Goal: Transaction & Acquisition: Purchase product/service

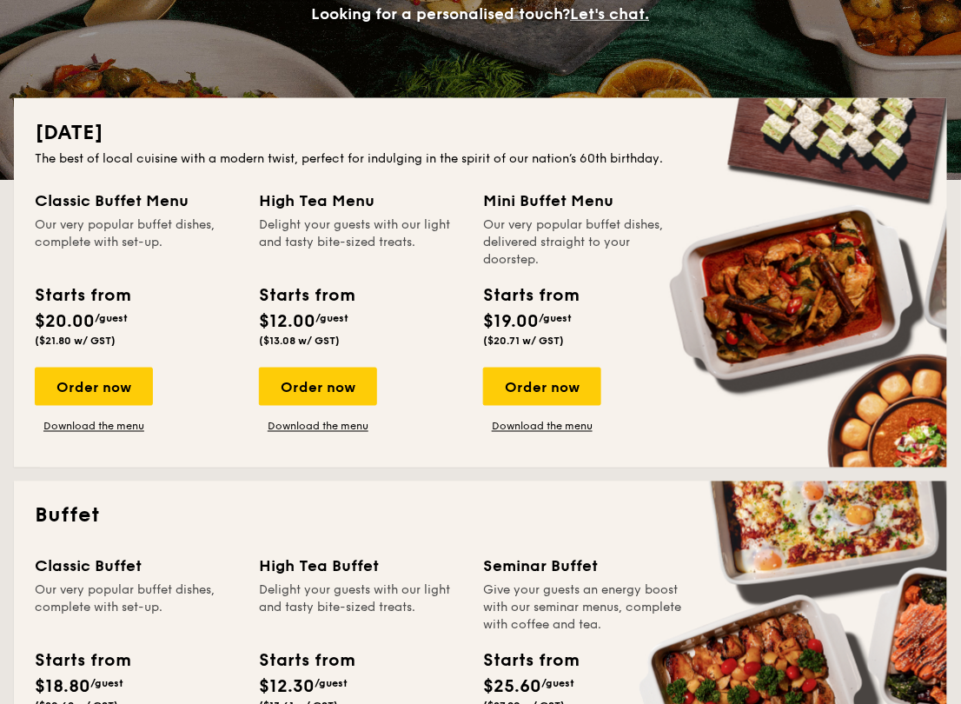
scroll to position [310, 0]
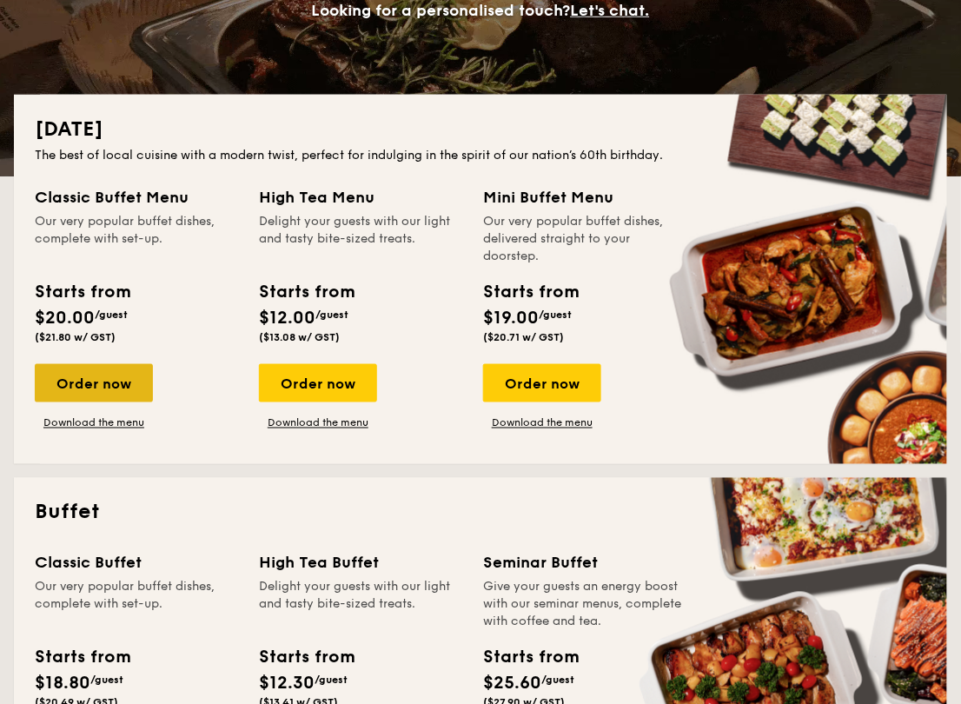
click at [128, 378] on div "Order now" at bounding box center [94, 383] width 118 height 38
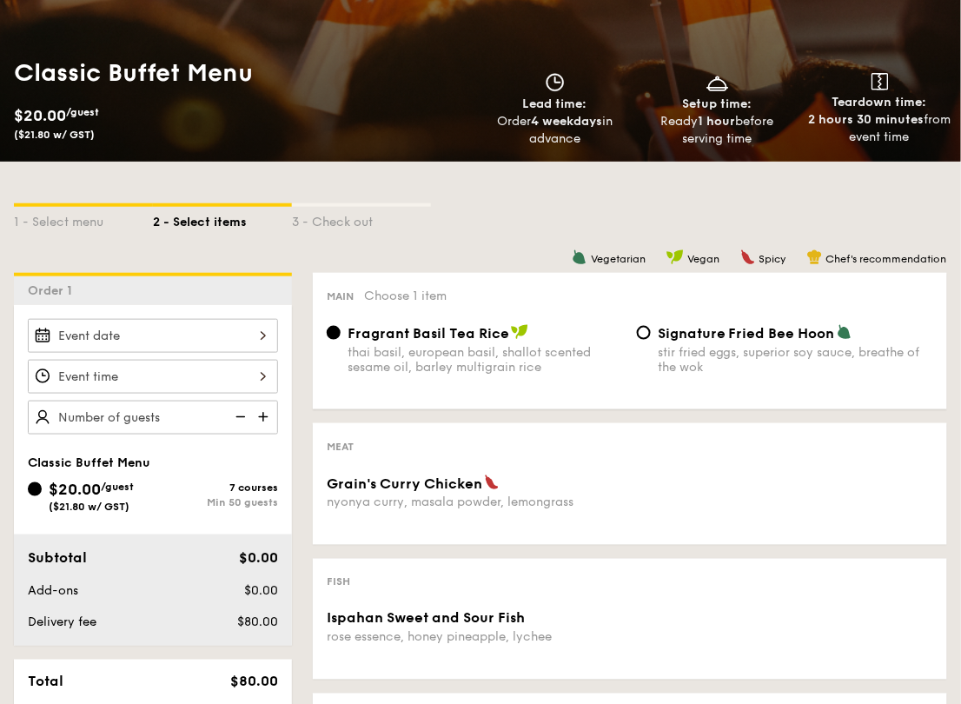
scroll to position [139, 0]
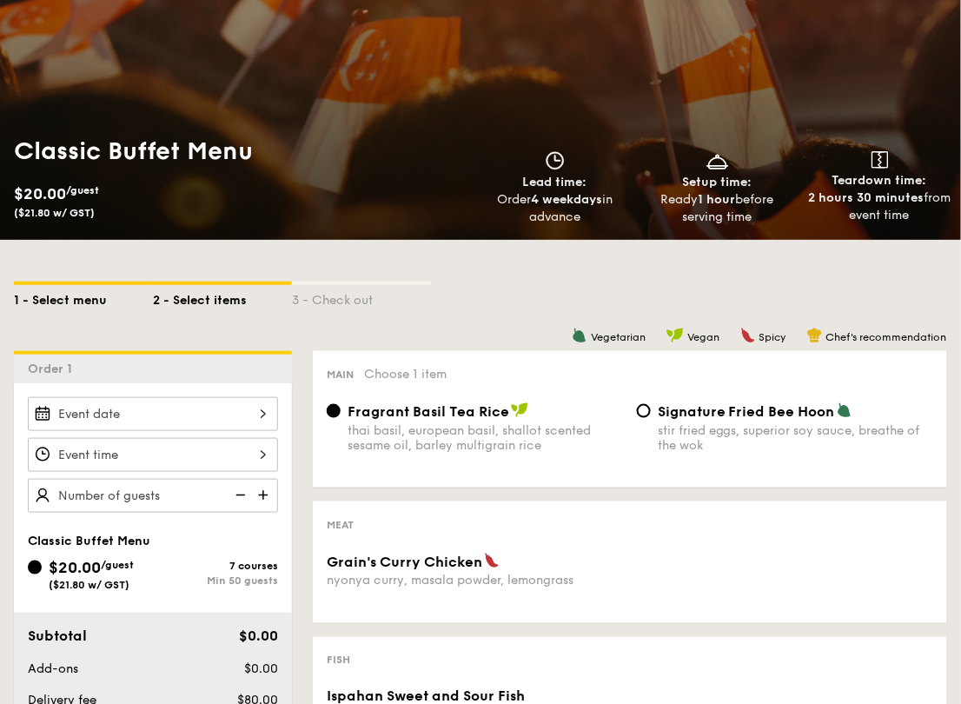
click at [64, 302] on div "1 - Select menu" at bounding box center [83, 297] width 139 height 24
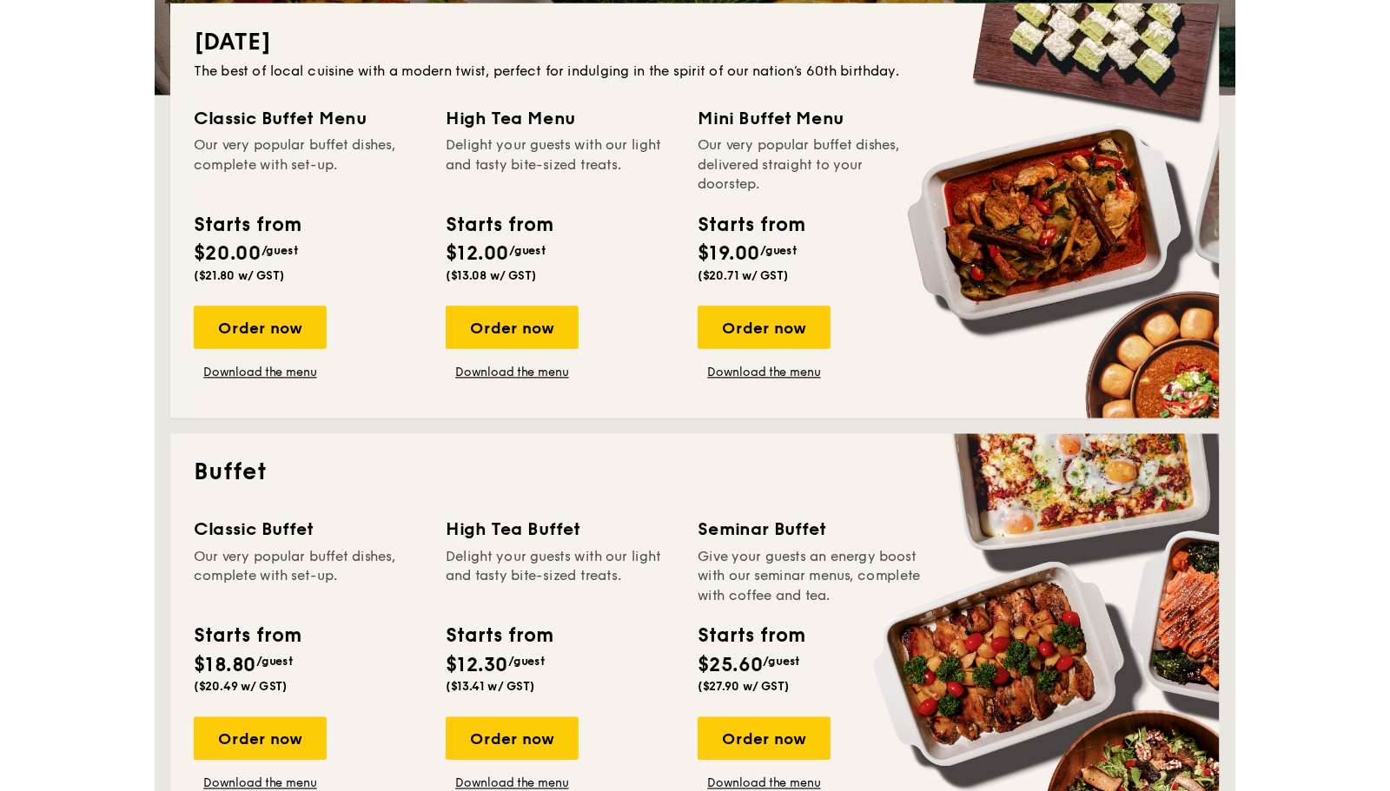
scroll to position [402, 0]
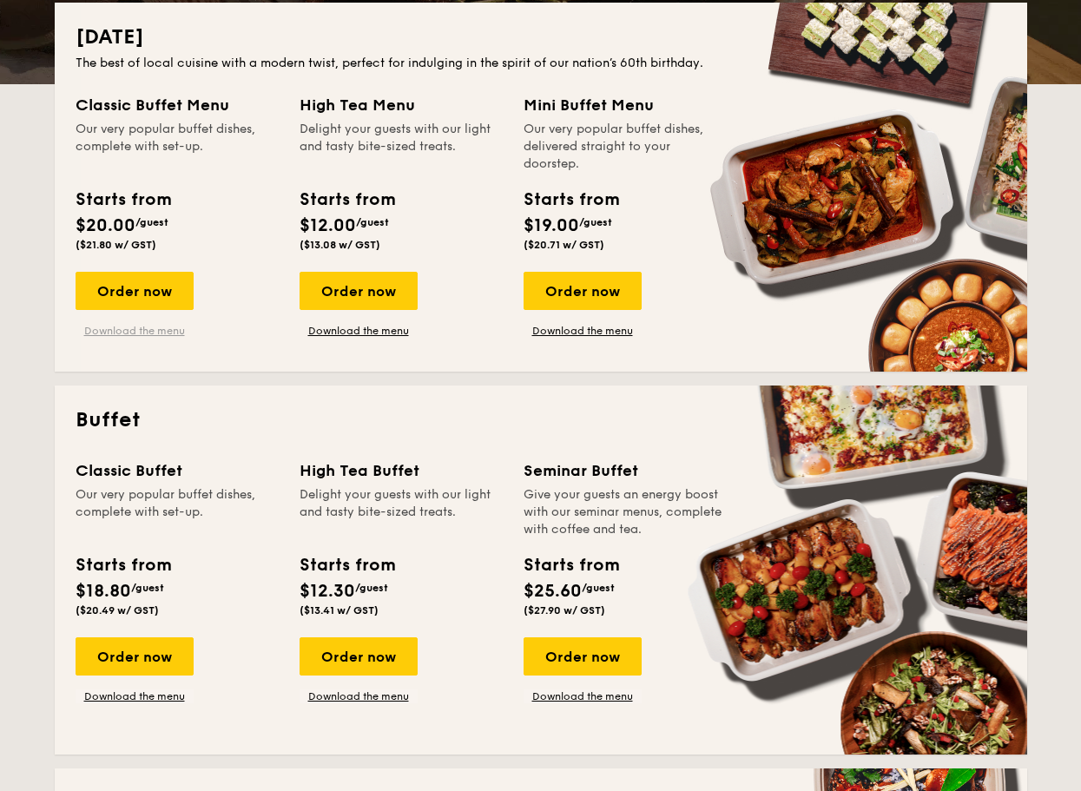
click at [153, 333] on link "Download the menu" at bounding box center [135, 331] width 118 height 14
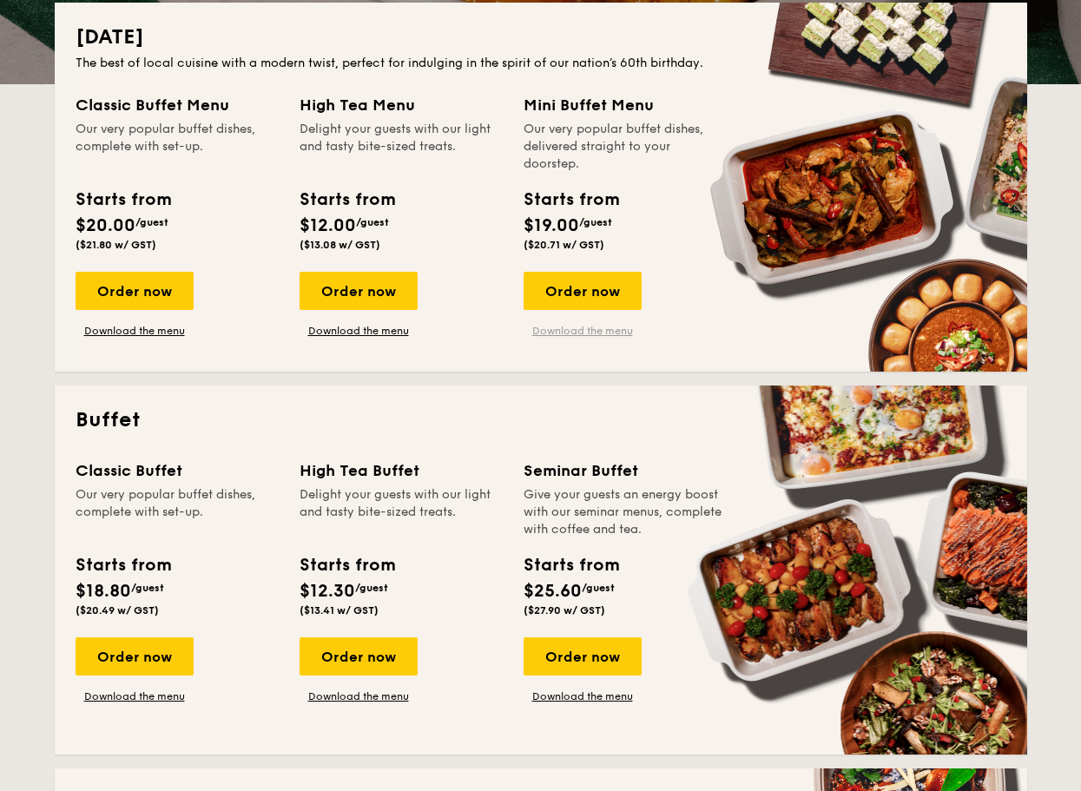
click at [565, 331] on link "Download the menu" at bounding box center [583, 331] width 118 height 14
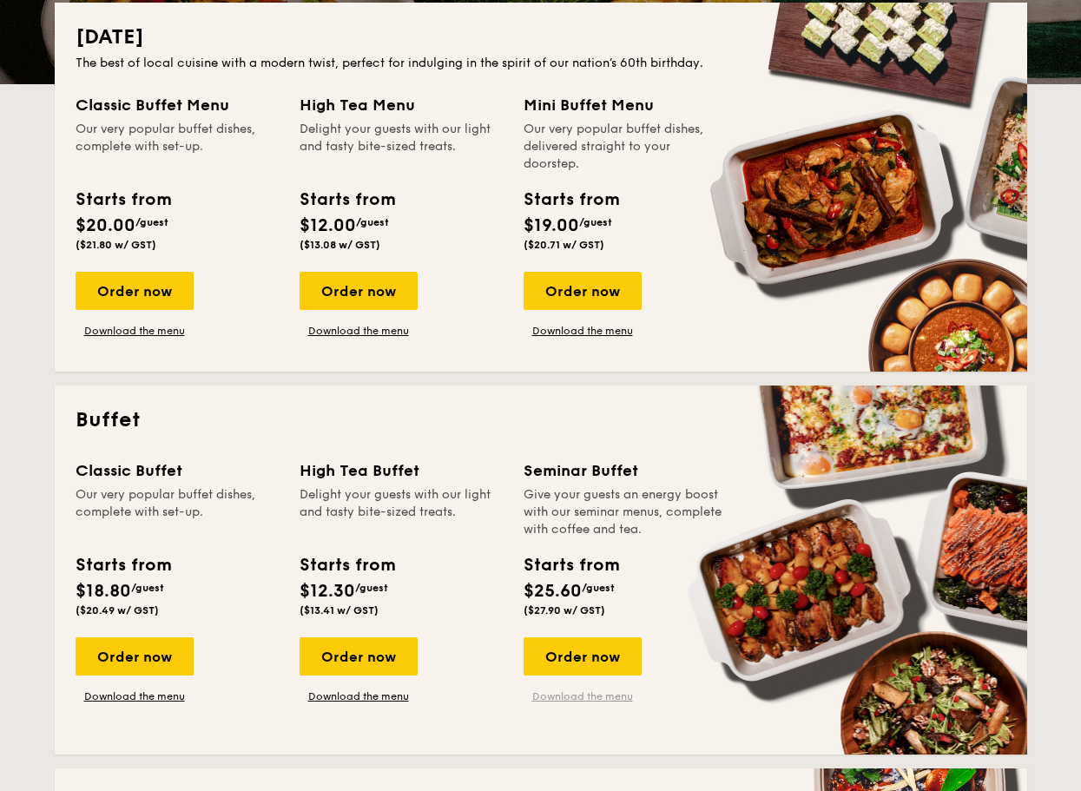
click at [547, 696] on link "Download the menu" at bounding box center [583, 697] width 118 height 14
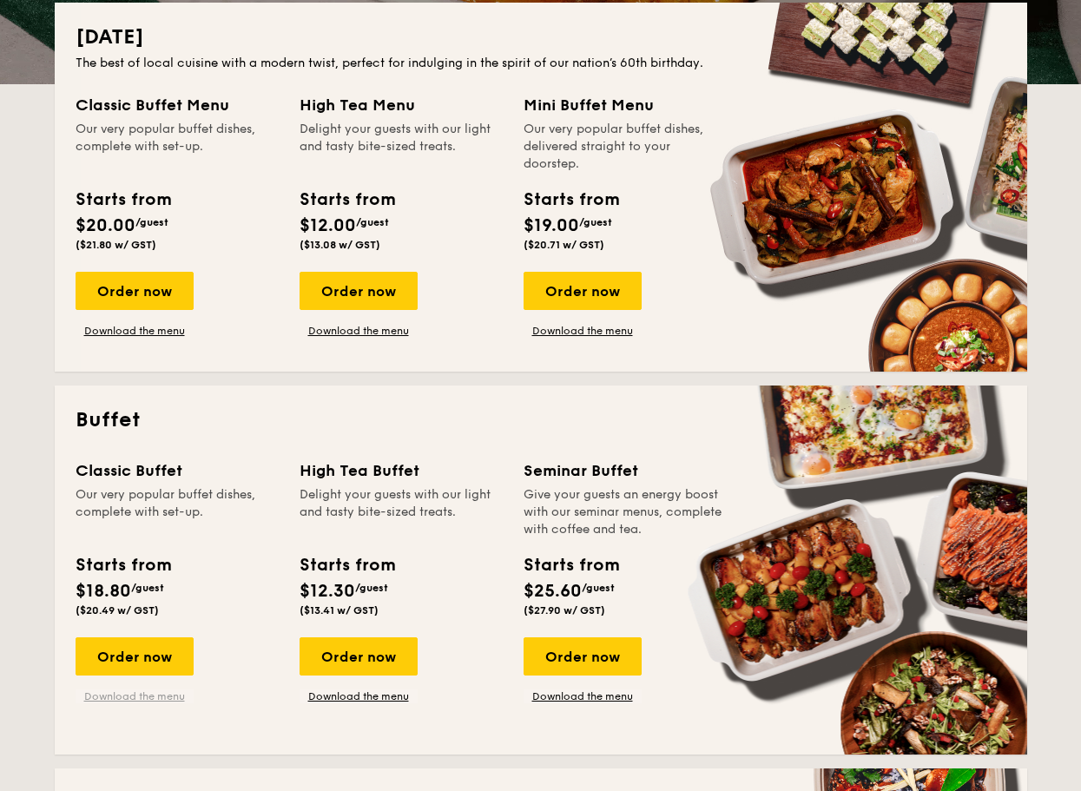
click at [150, 696] on link "Download the menu" at bounding box center [135, 697] width 118 height 14
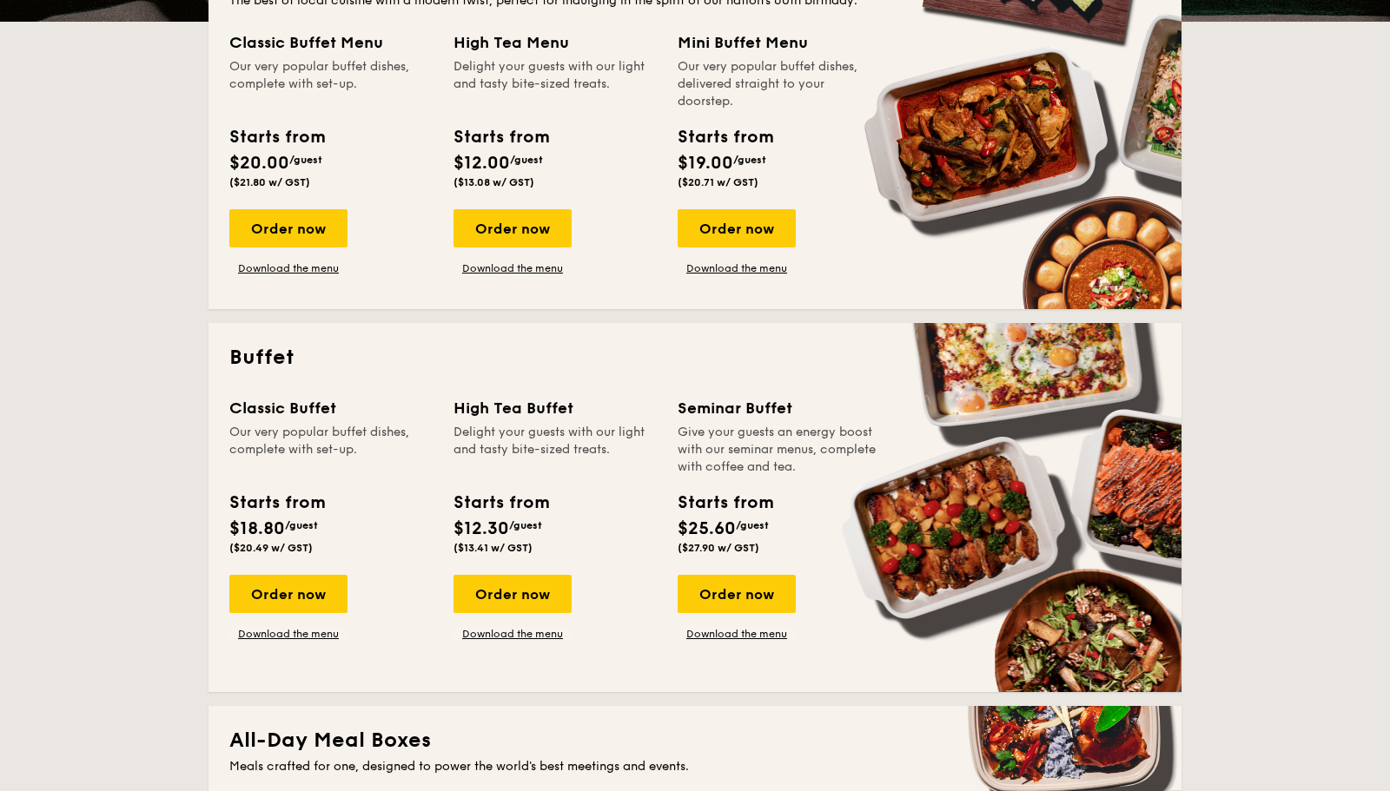
scroll to position [467, 0]
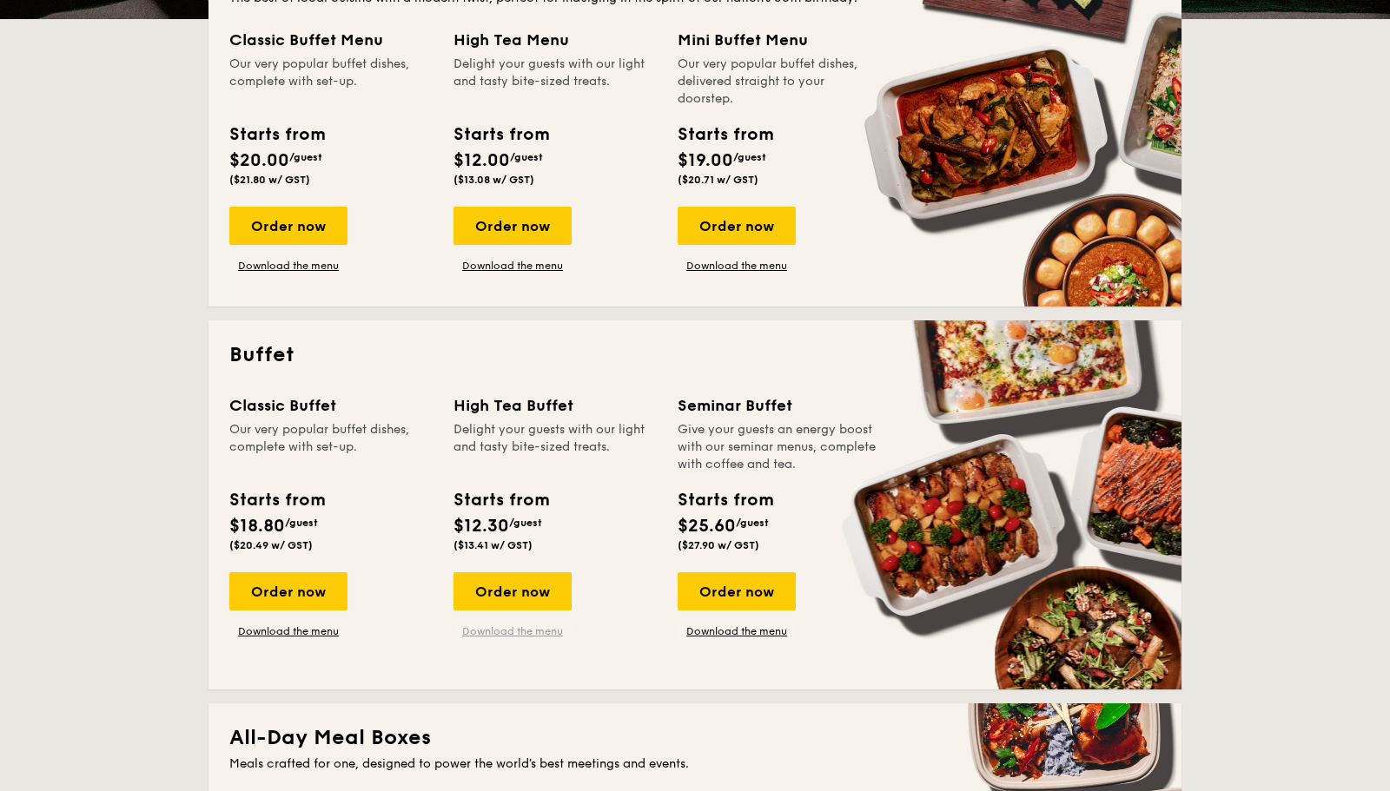
click at [545, 637] on link "Download the menu" at bounding box center [512, 632] width 118 height 14
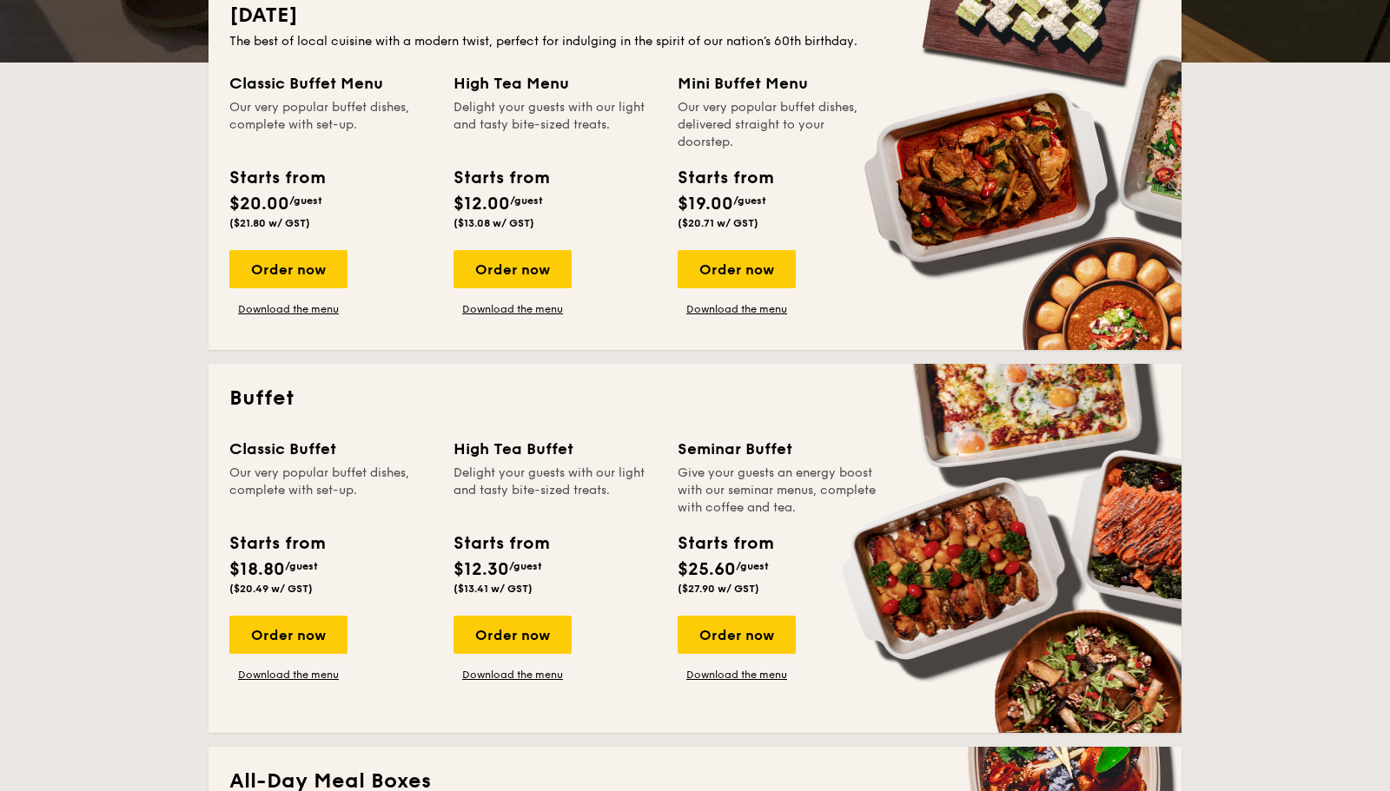
scroll to position [413, 0]
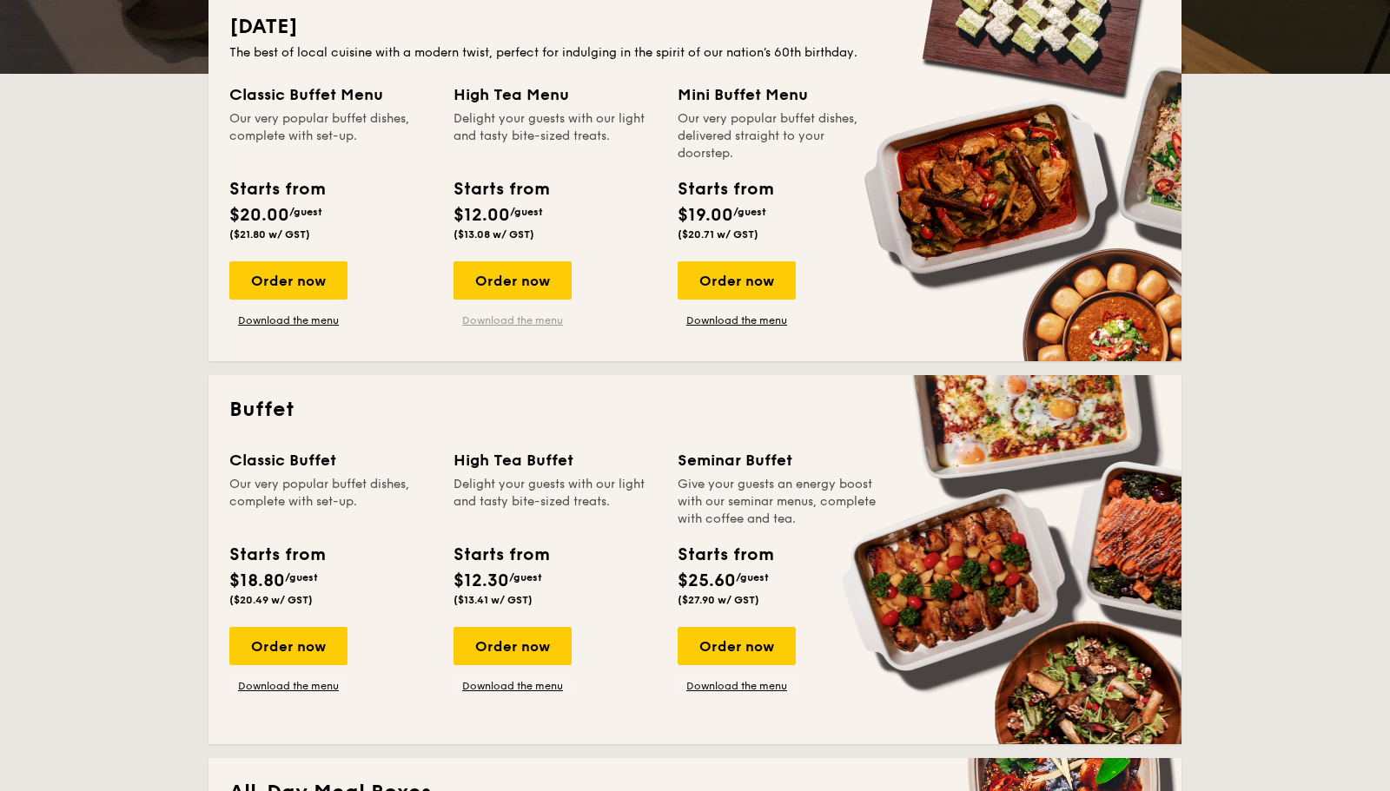
click at [507, 316] on link "Download the menu" at bounding box center [512, 321] width 118 height 14
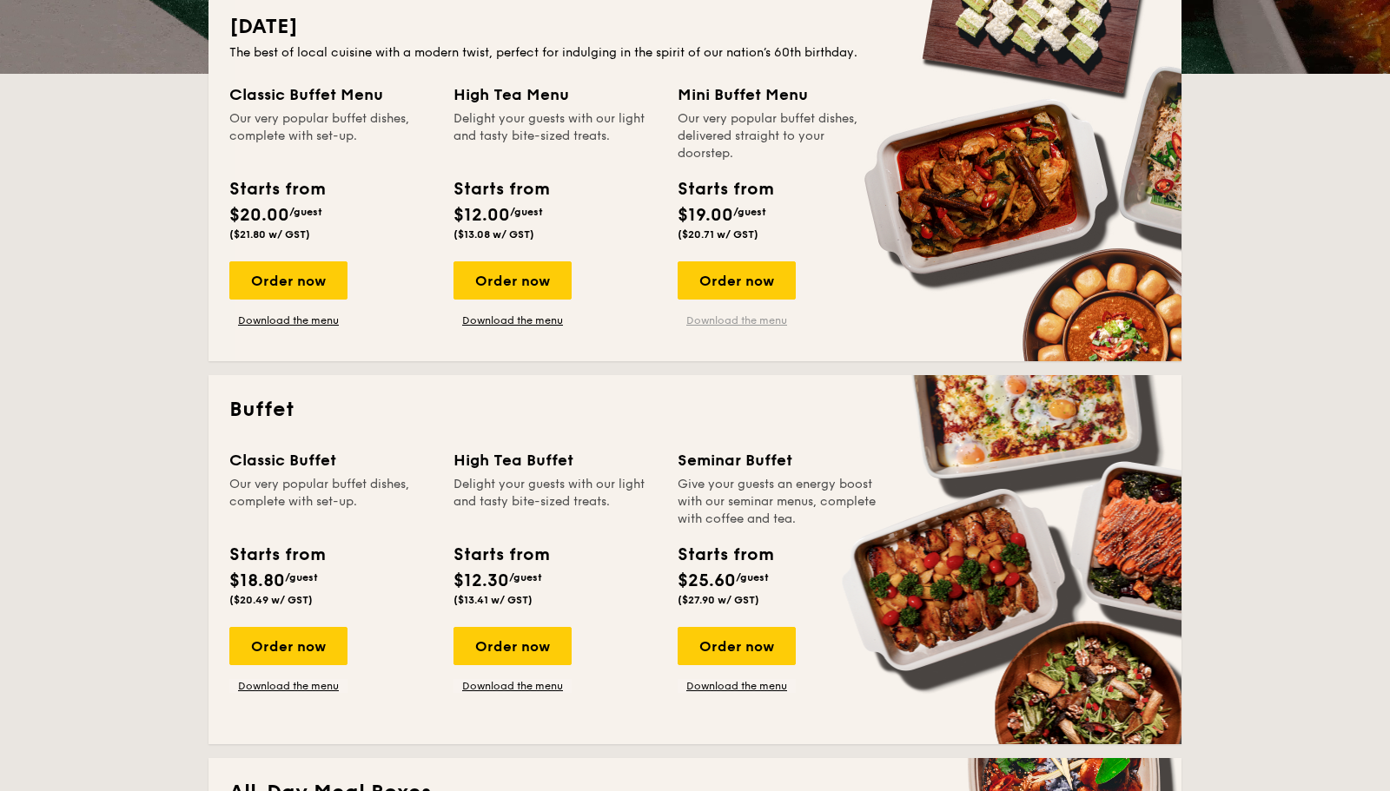
click at [702, 316] on link "Download the menu" at bounding box center [737, 321] width 118 height 14
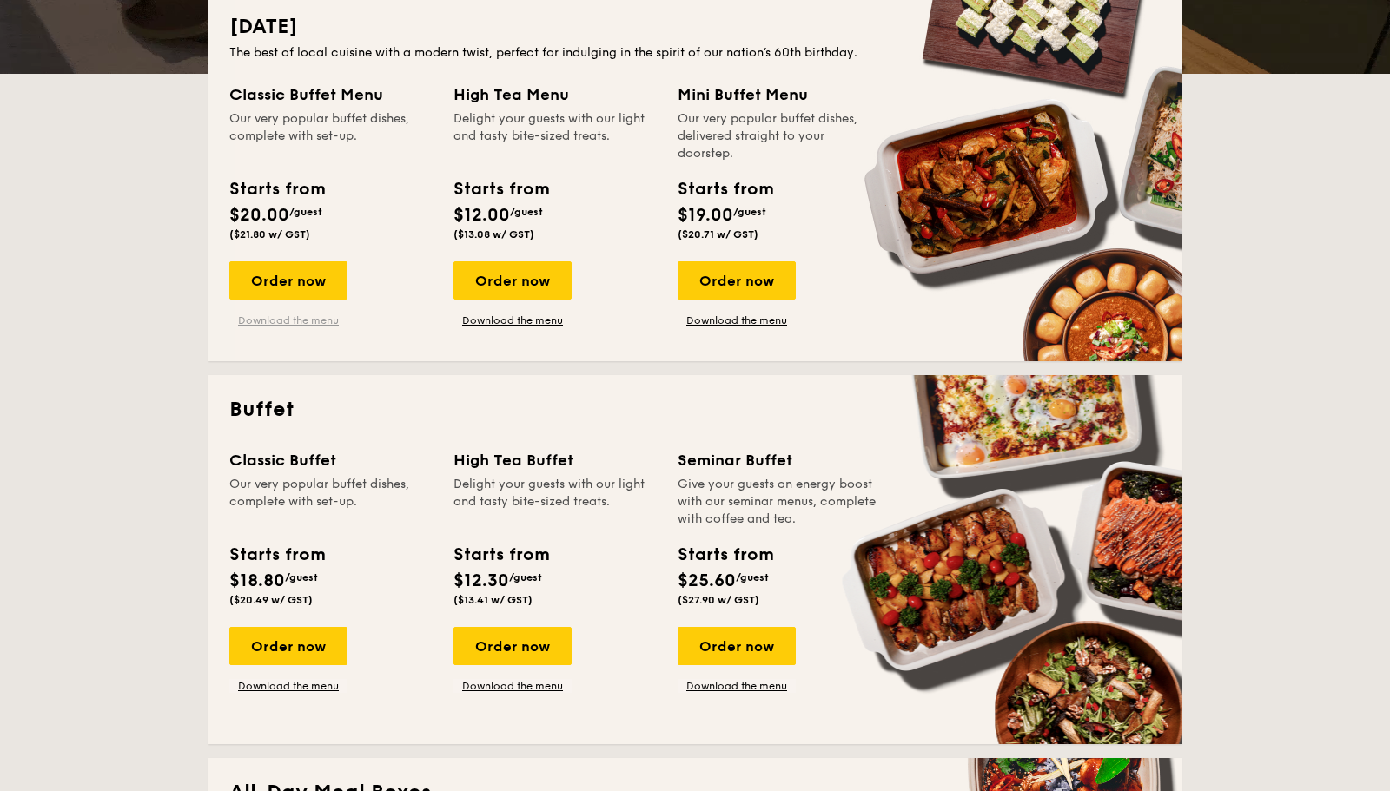
click at [294, 318] on link "Download the menu" at bounding box center [288, 321] width 118 height 14
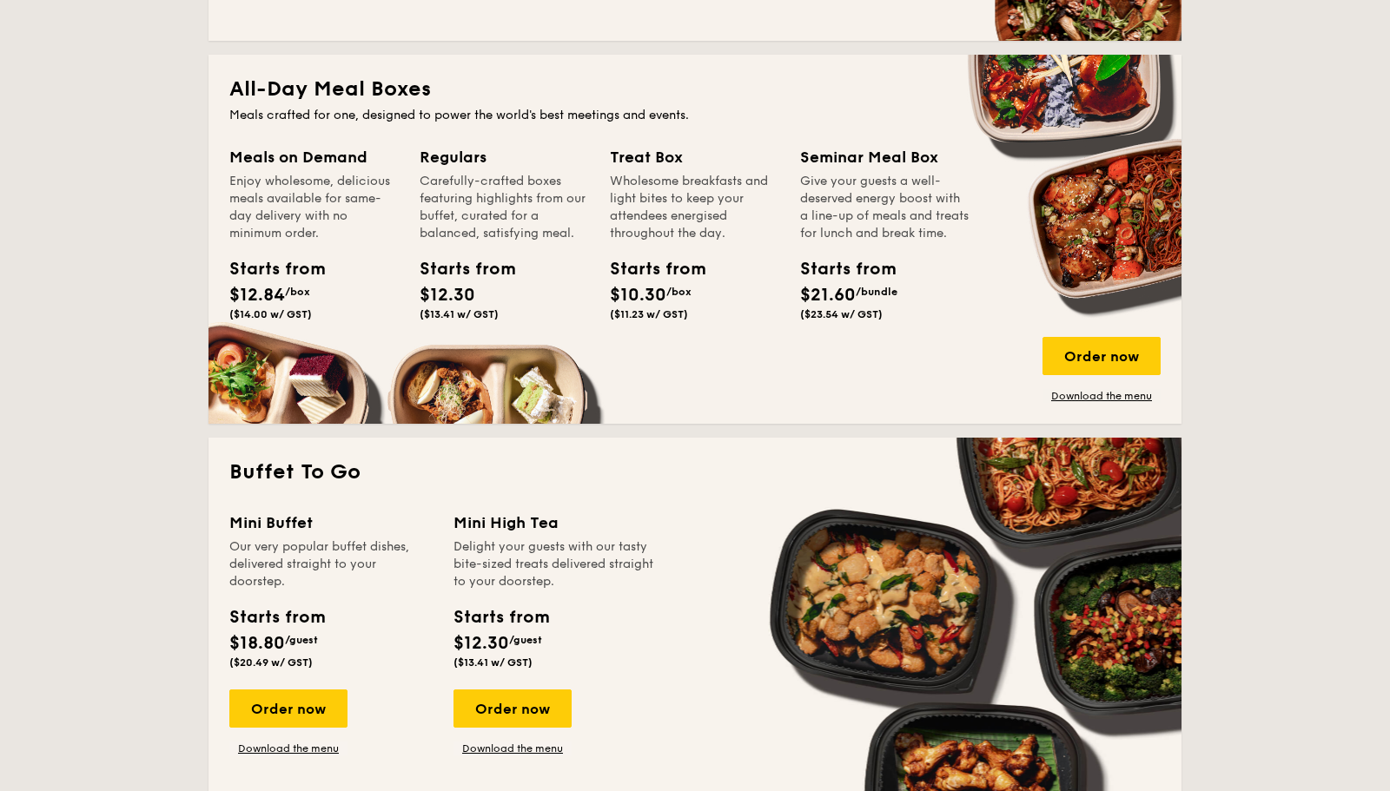
scroll to position [1216, 0]
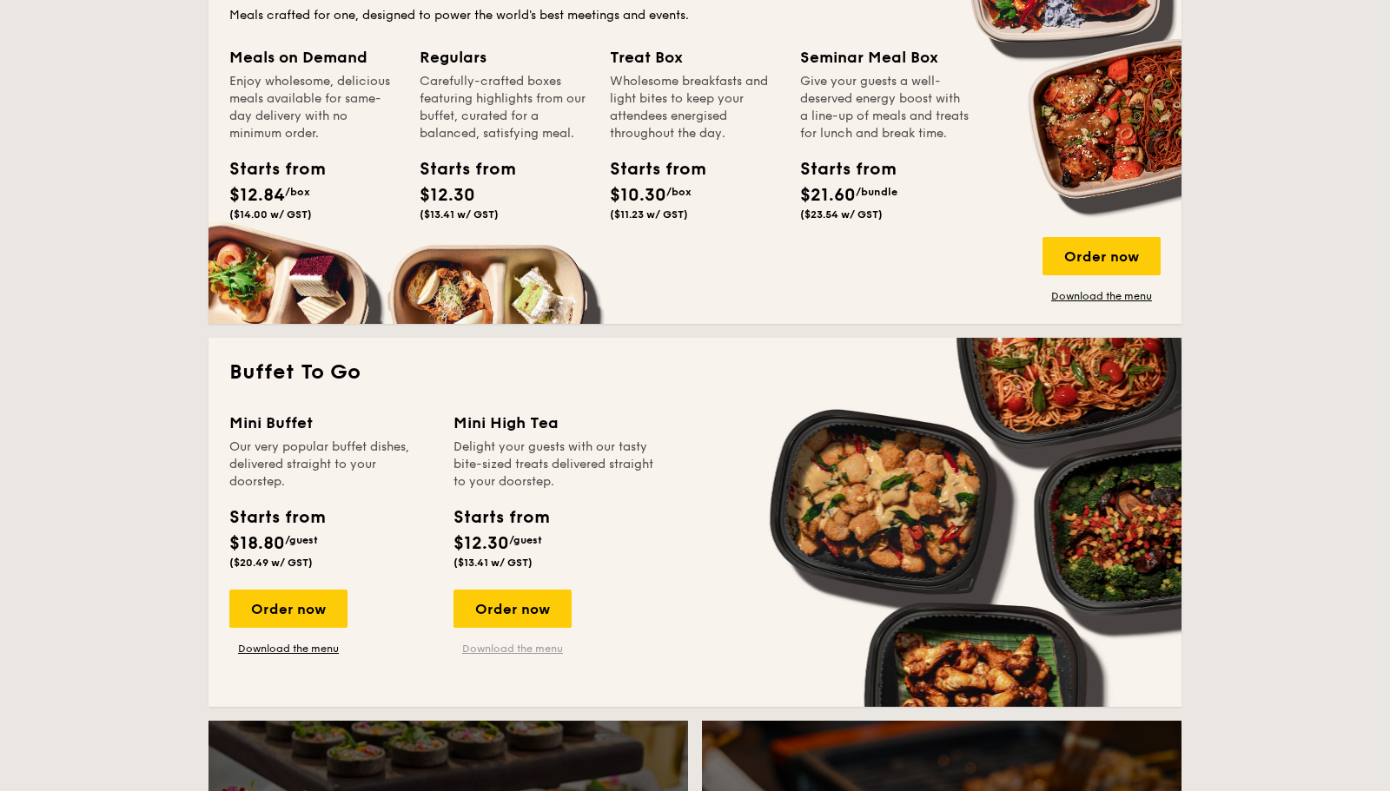
click at [486, 644] on link "Download the menu" at bounding box center [512, 649] width 118 height 14
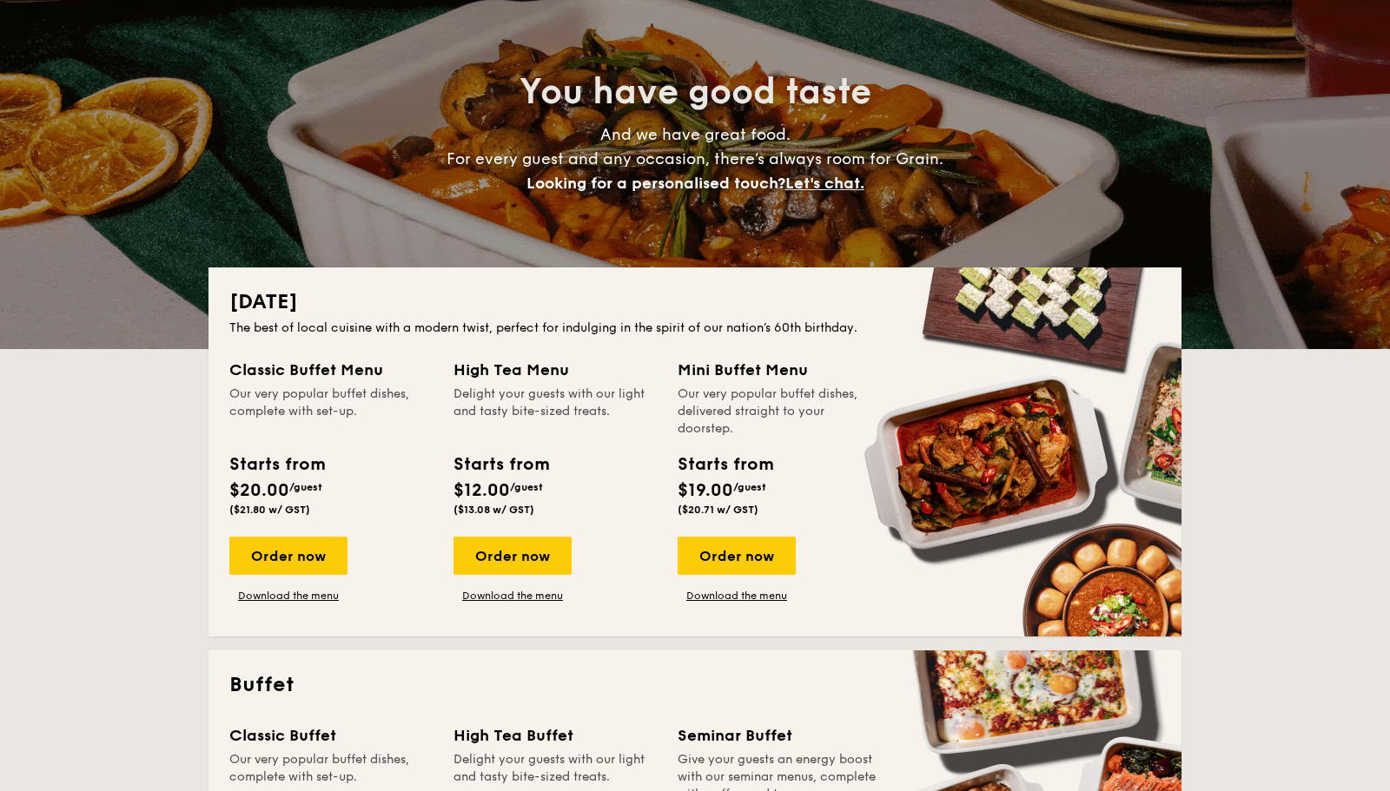
scroll to position [402, 0]
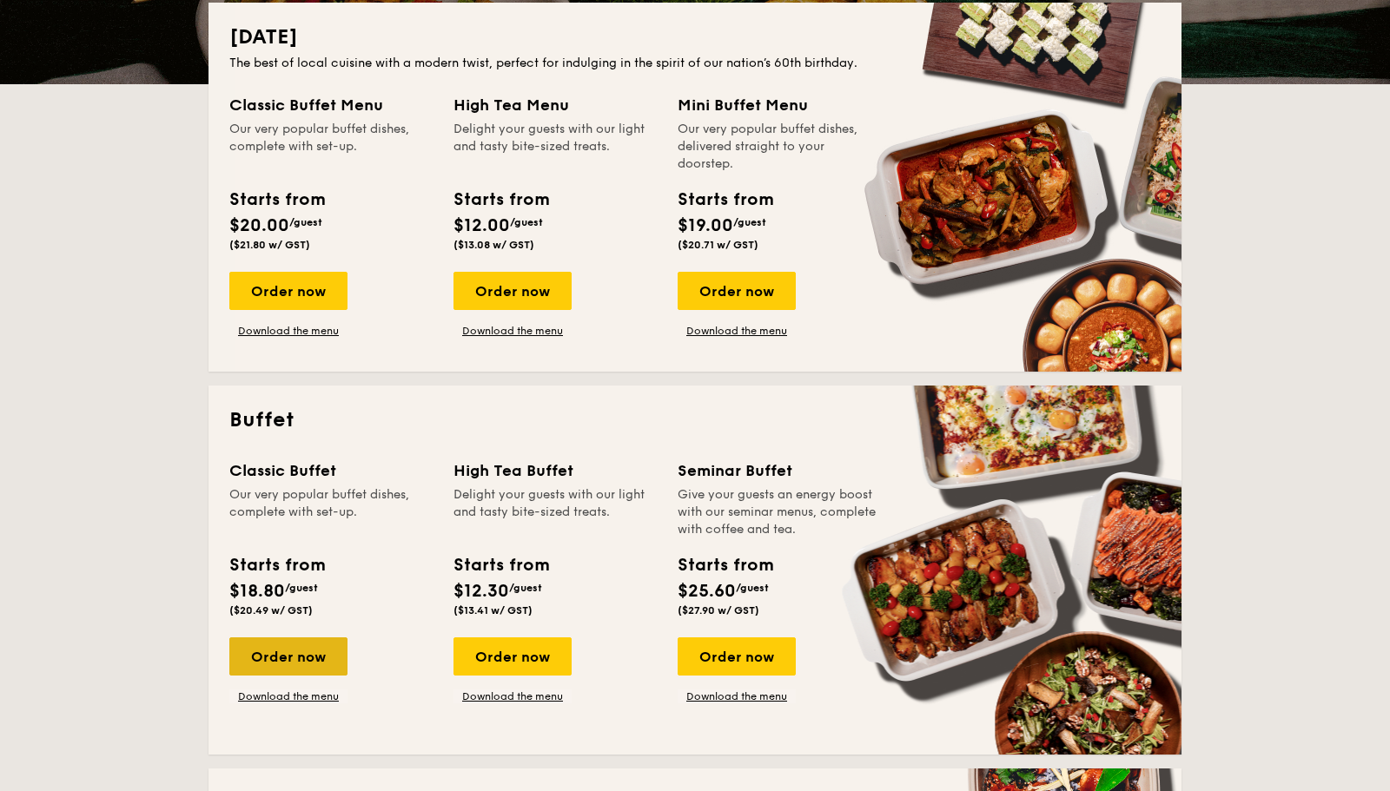
click at [294, 644] on div "Order now" at bounding box center [288, 657] width 118 height 38
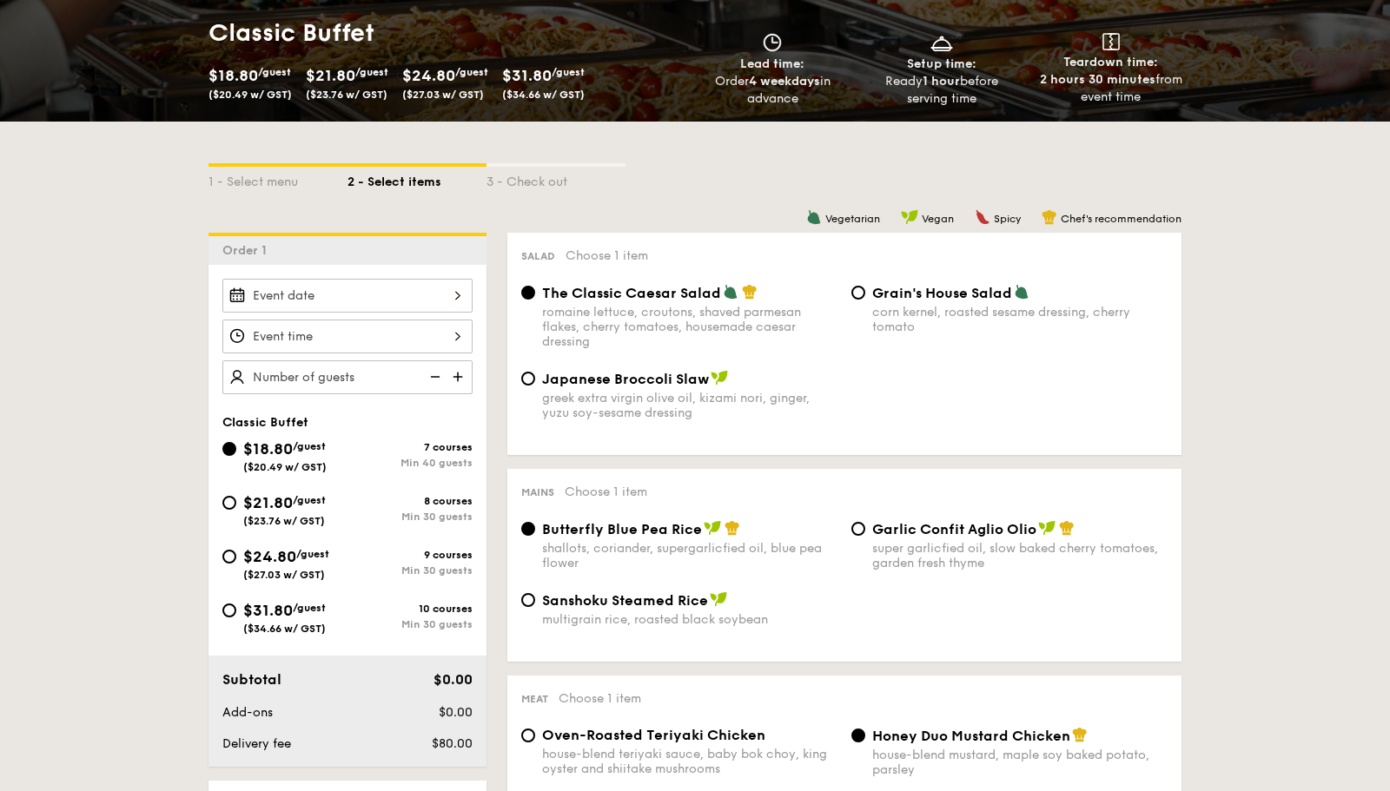
scroll to position [258, 0]
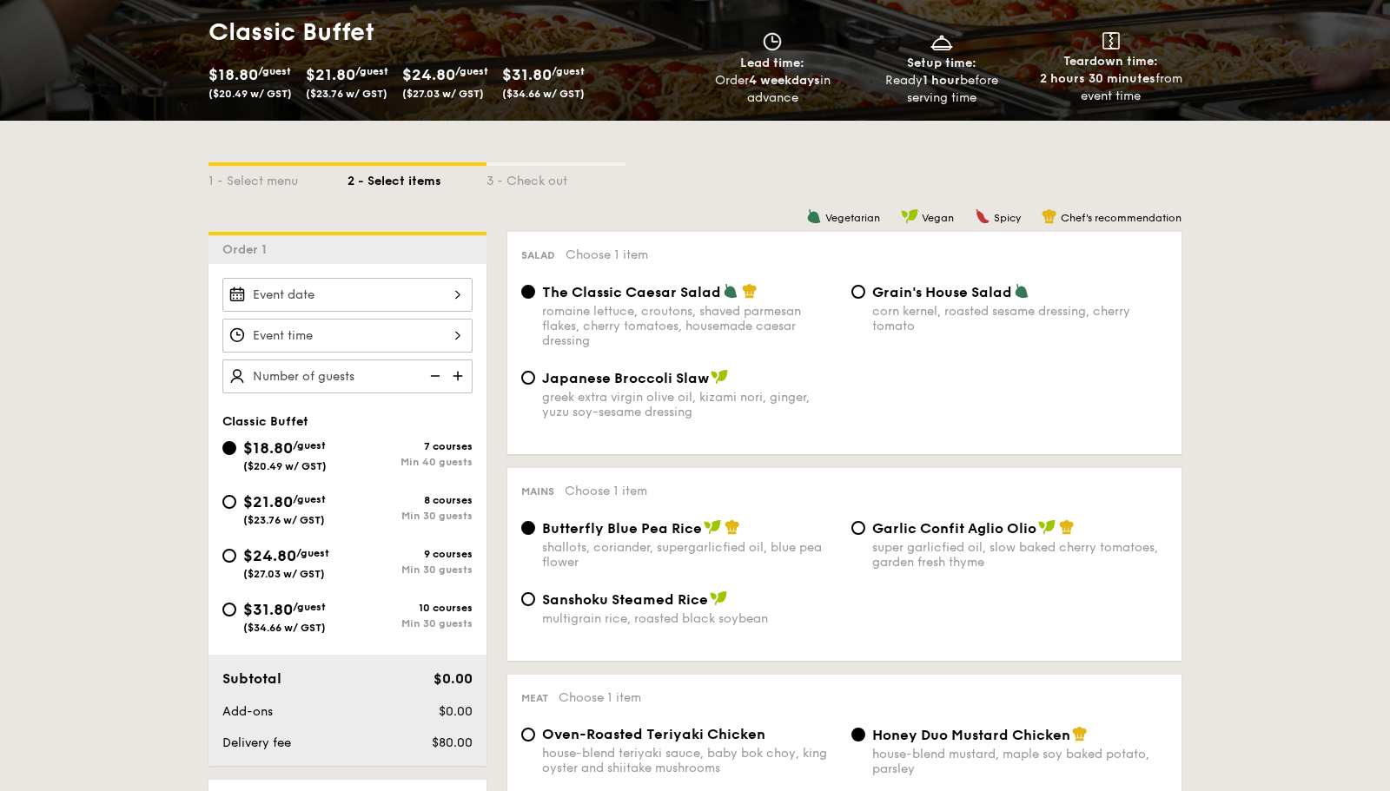
click at [628, 392] on div "greek extra virgin olive oil, kizami nori, ginger, yuzu soy-sesame dressing" at bounding box center [689, 405] width 295 height 30
click at [535, 385] on input "Japanese Broccoli Slaw greek extra virgin olive oil, kizami nori, ginger, yuzu …" at bounding box center [528, 378] width 14 height 14
radio input "true"
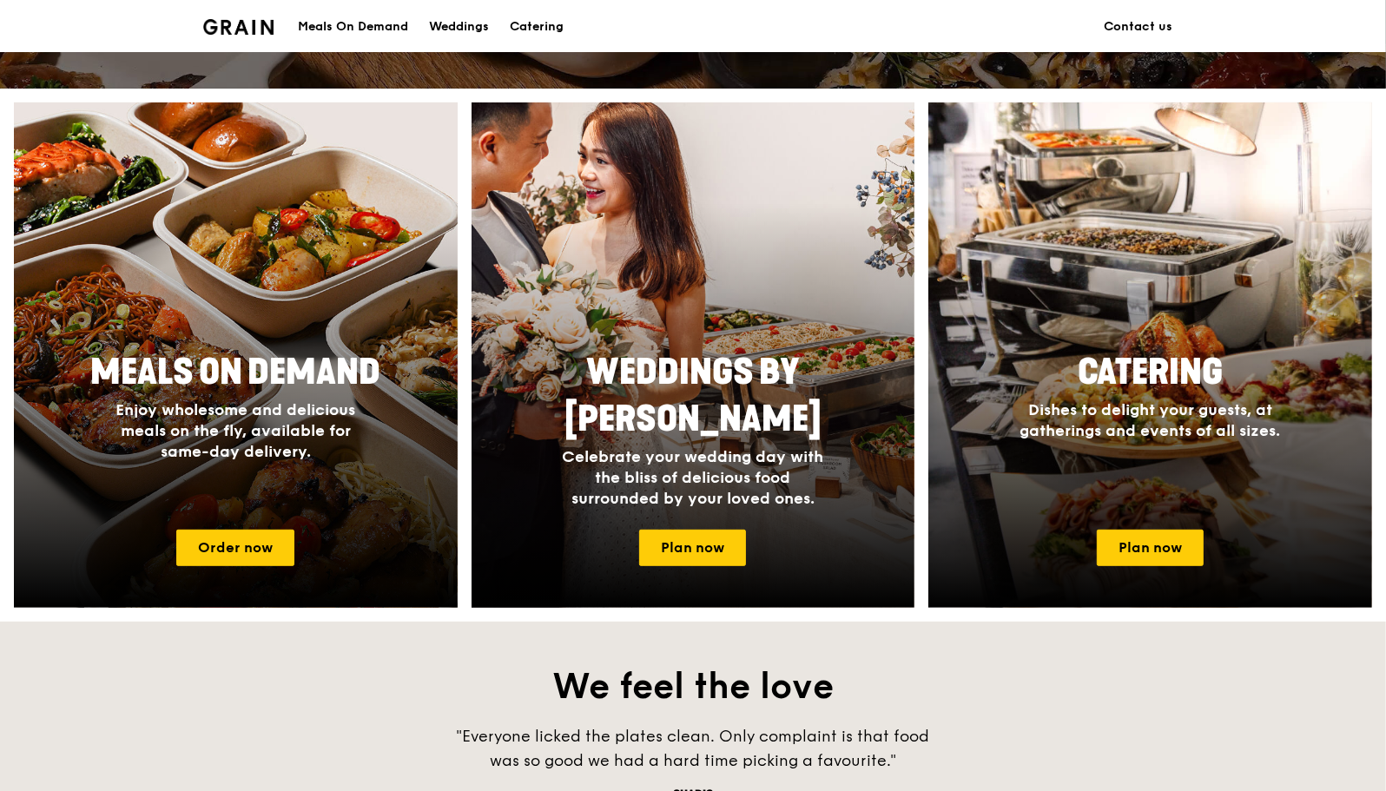
scroll to position [657, 0]
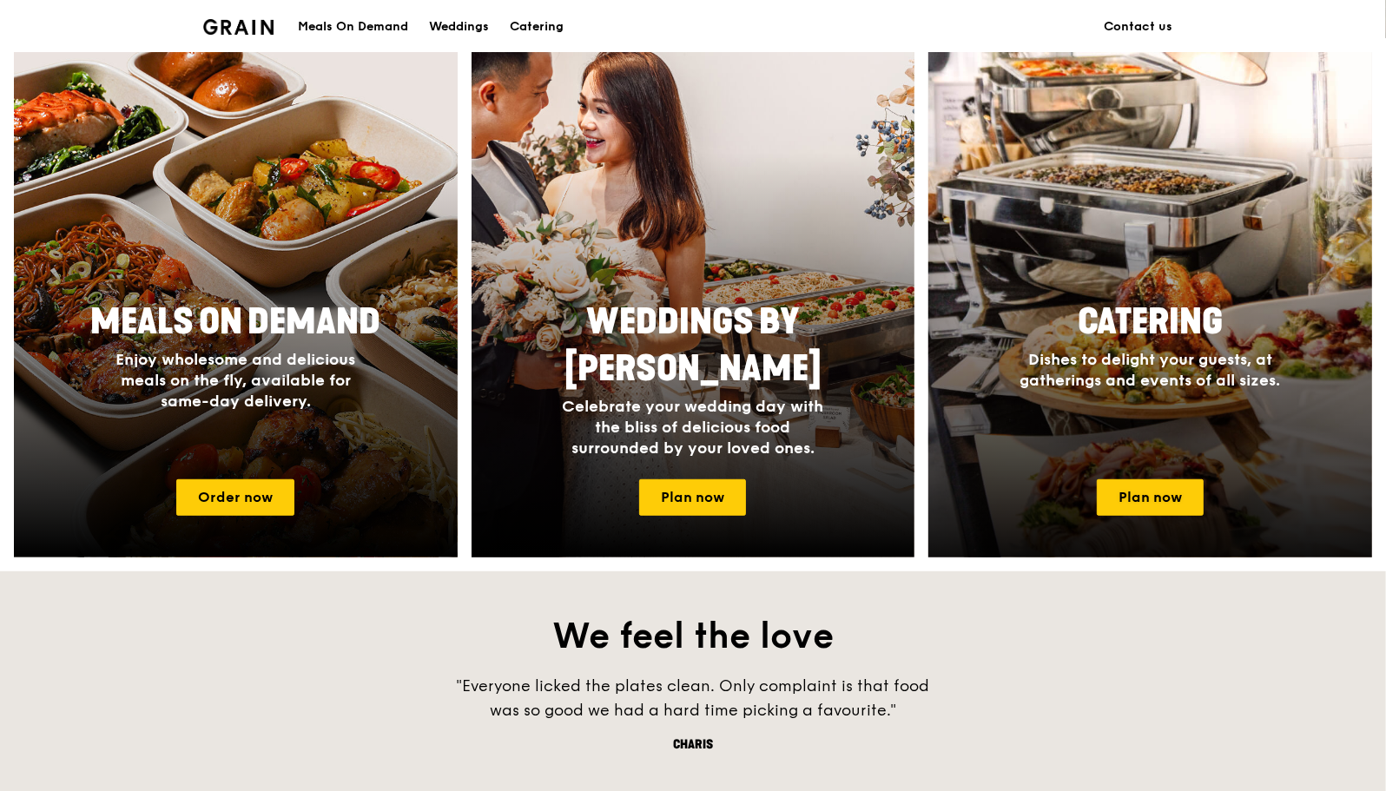
click at [1104, 427] on div "Catering Dishes to delight your guests, at gatherings and events of all sizes." at bounding box center [1151, 379] width 444 height 174
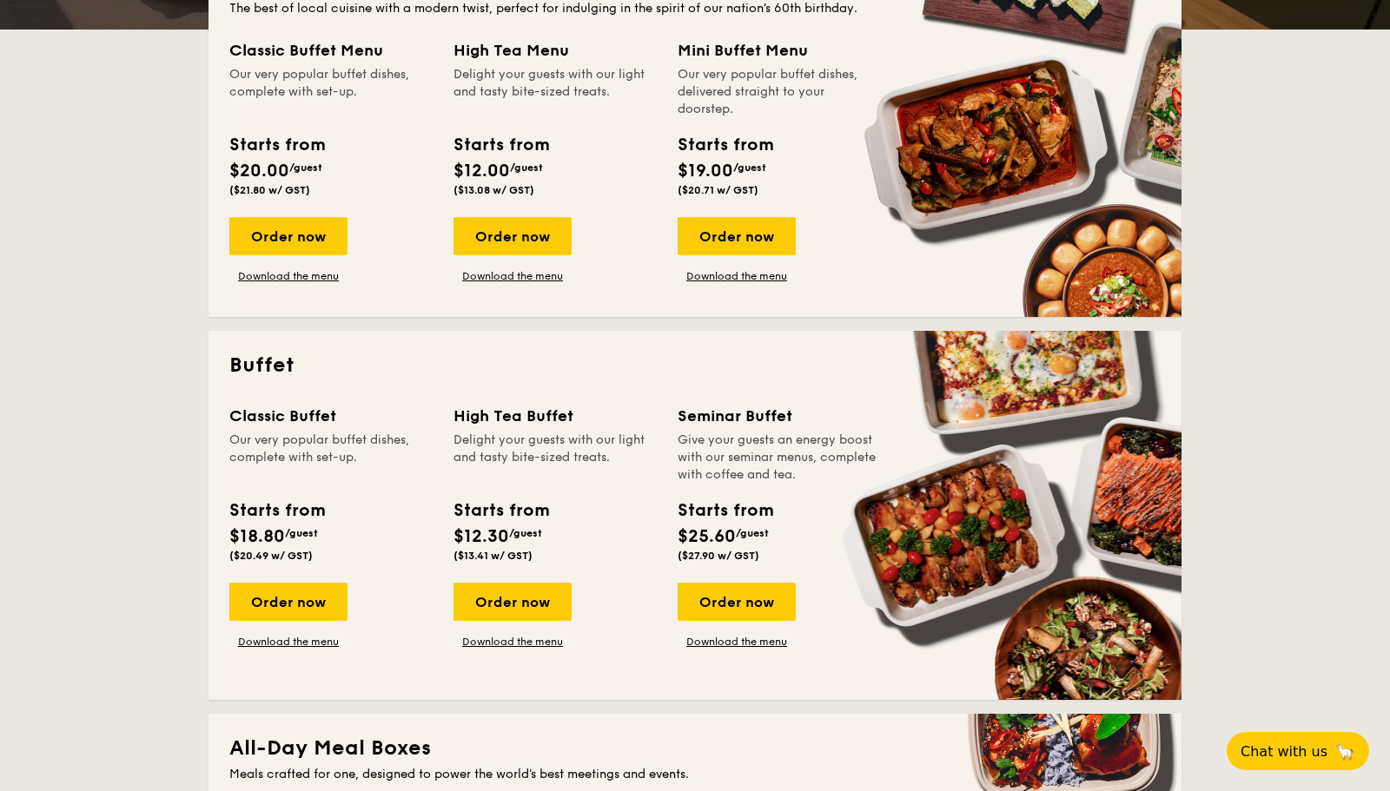
scroll to position [472, 0]
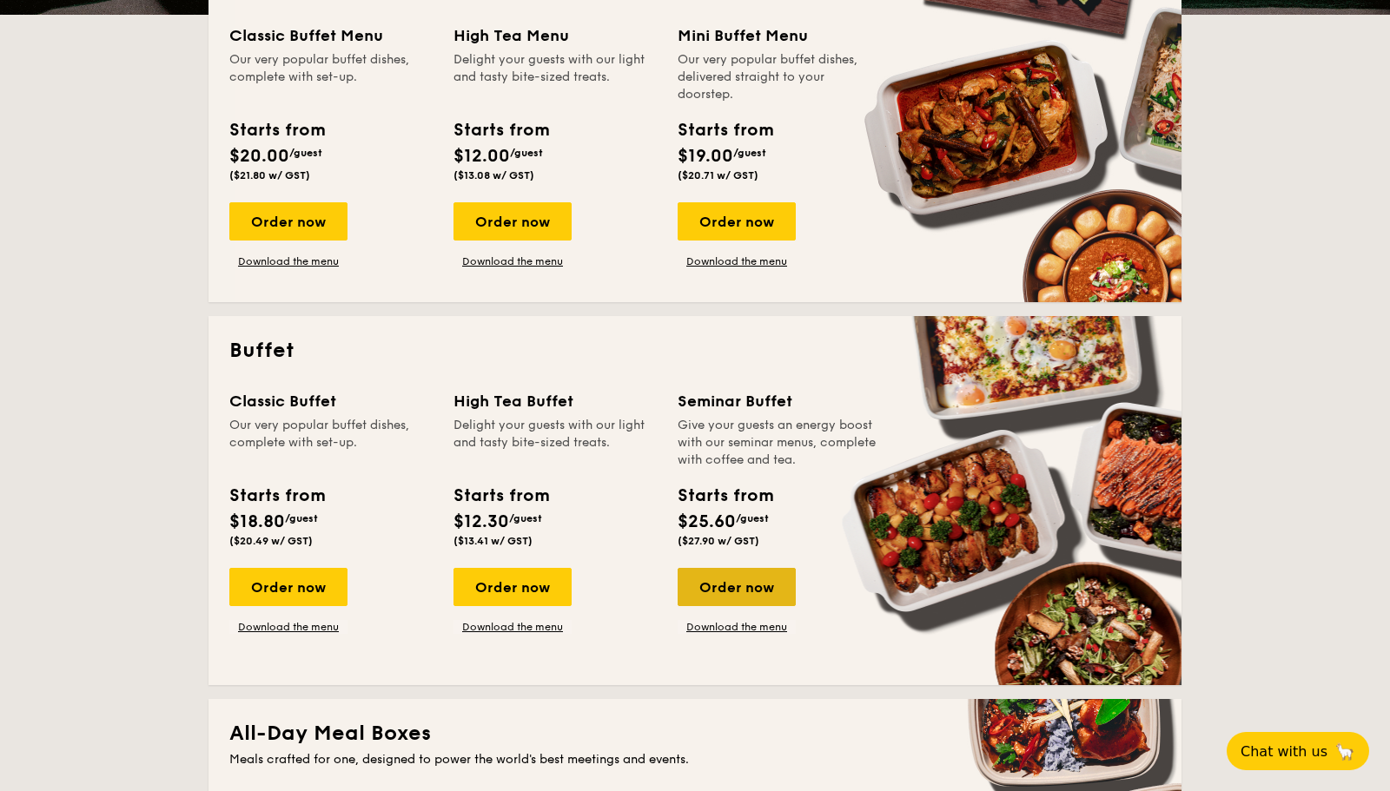
click at [742, 581] on div "Order now" at bounding box center [737, 587] width 118 height 38
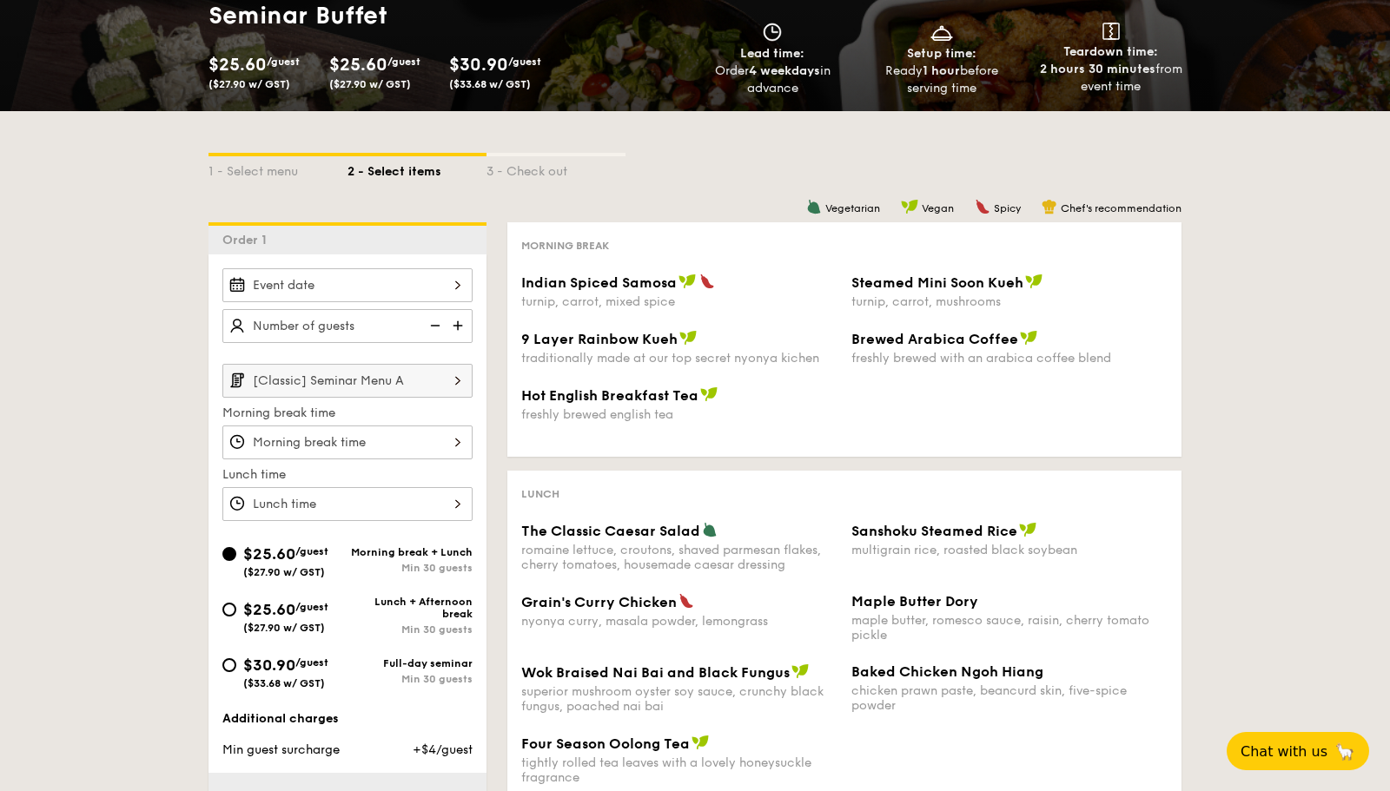
scroll to position [208, 0]
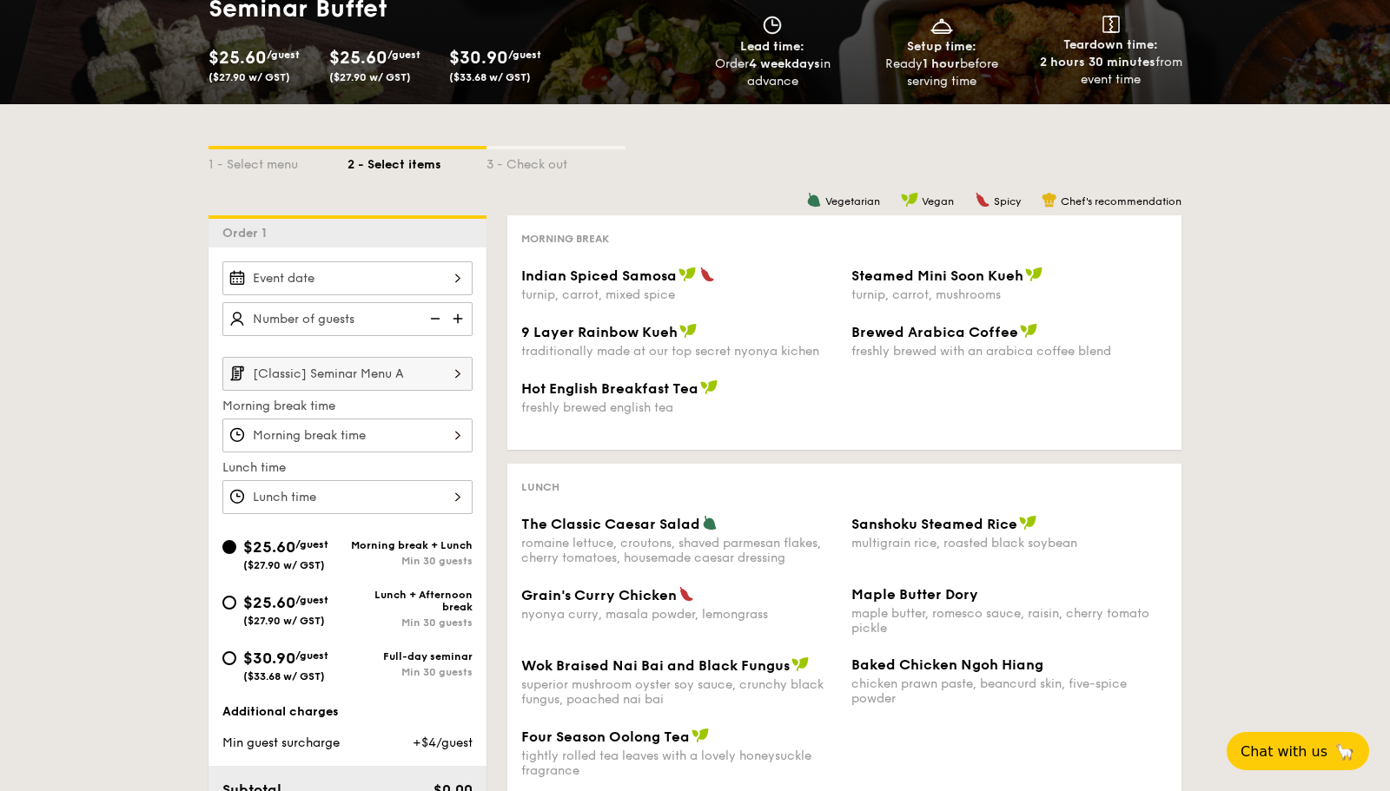
click at [757, 408] on div "freshly brewed english tea" at bounding box center [679, 407] width 316 height 15
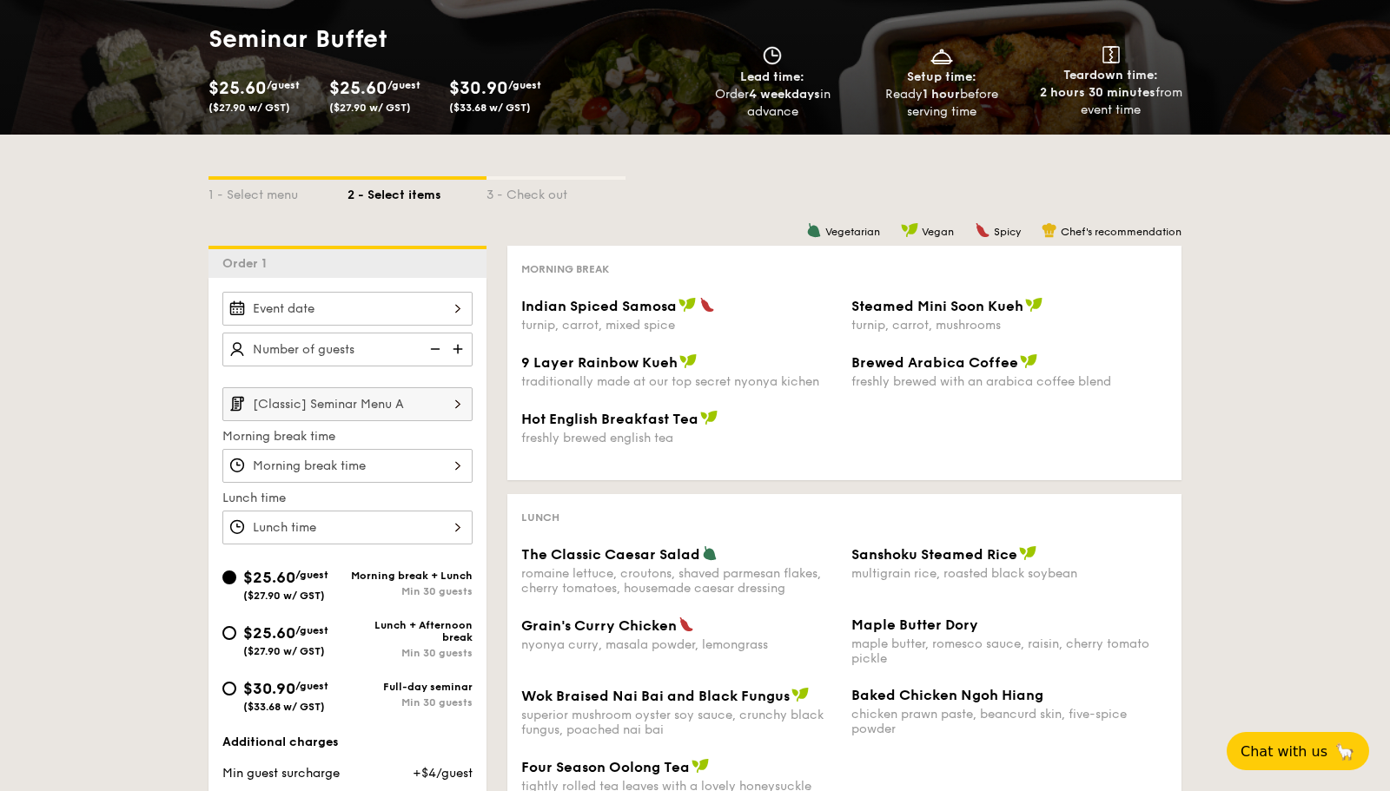
scroll to position [146, 0]
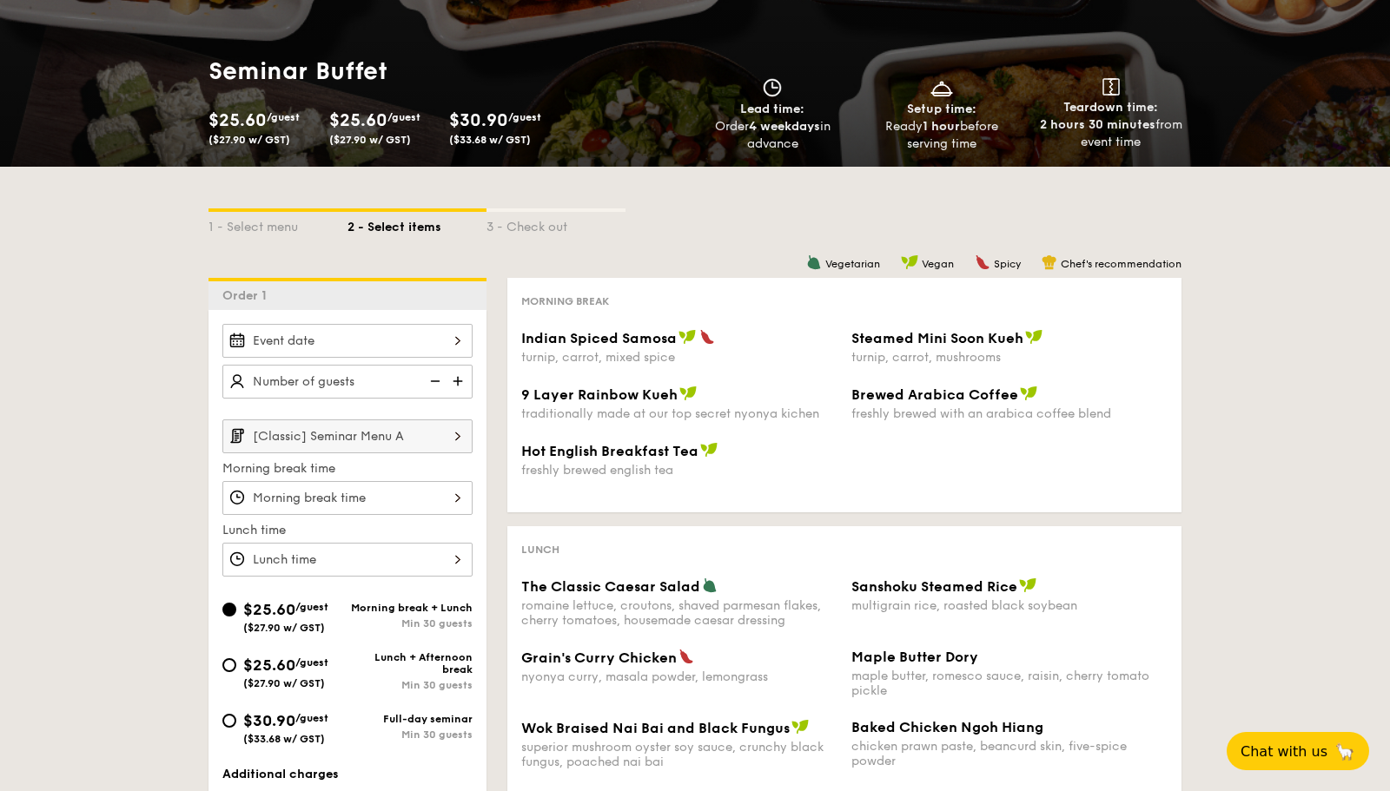
click at [354, 220] on div "2 - Select items" at bounding box center [416, 224] width 139 height 24
click at [252, 227] on div "1 - Select menu" at bounding box center [277, 224] width 139 height 24
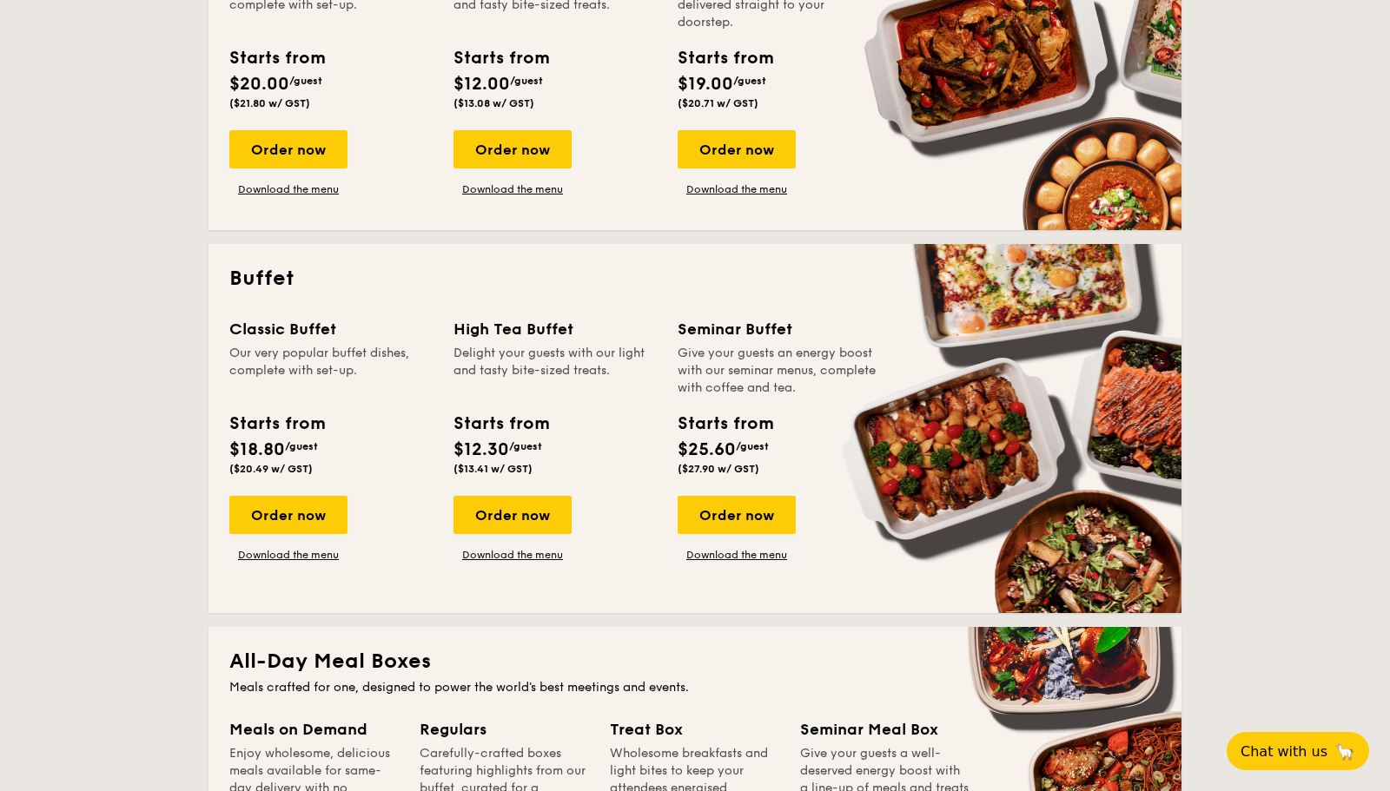
scroll to position [699, 0]
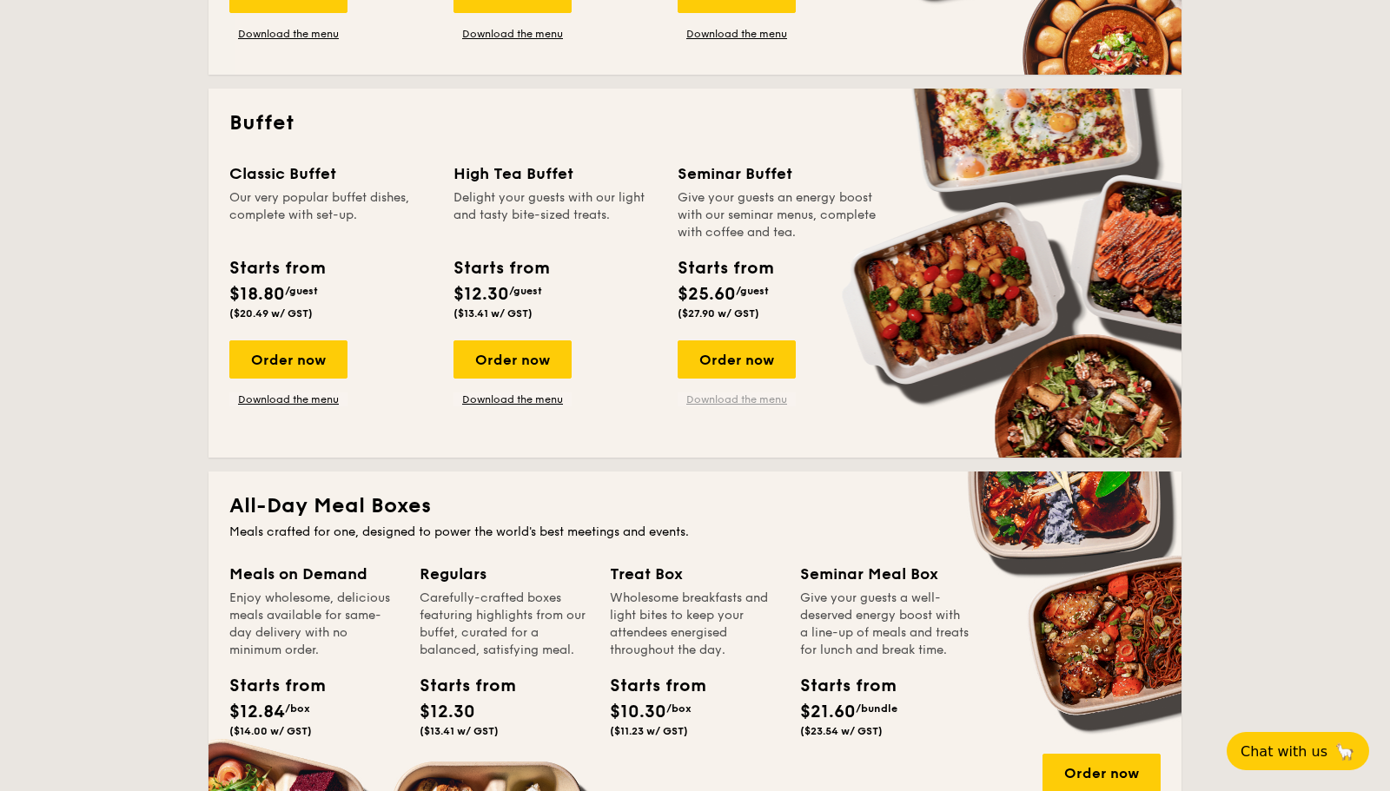
click at [733, 404] on link "Download the menu" at bounding box center [737, 400] width 118 height 14
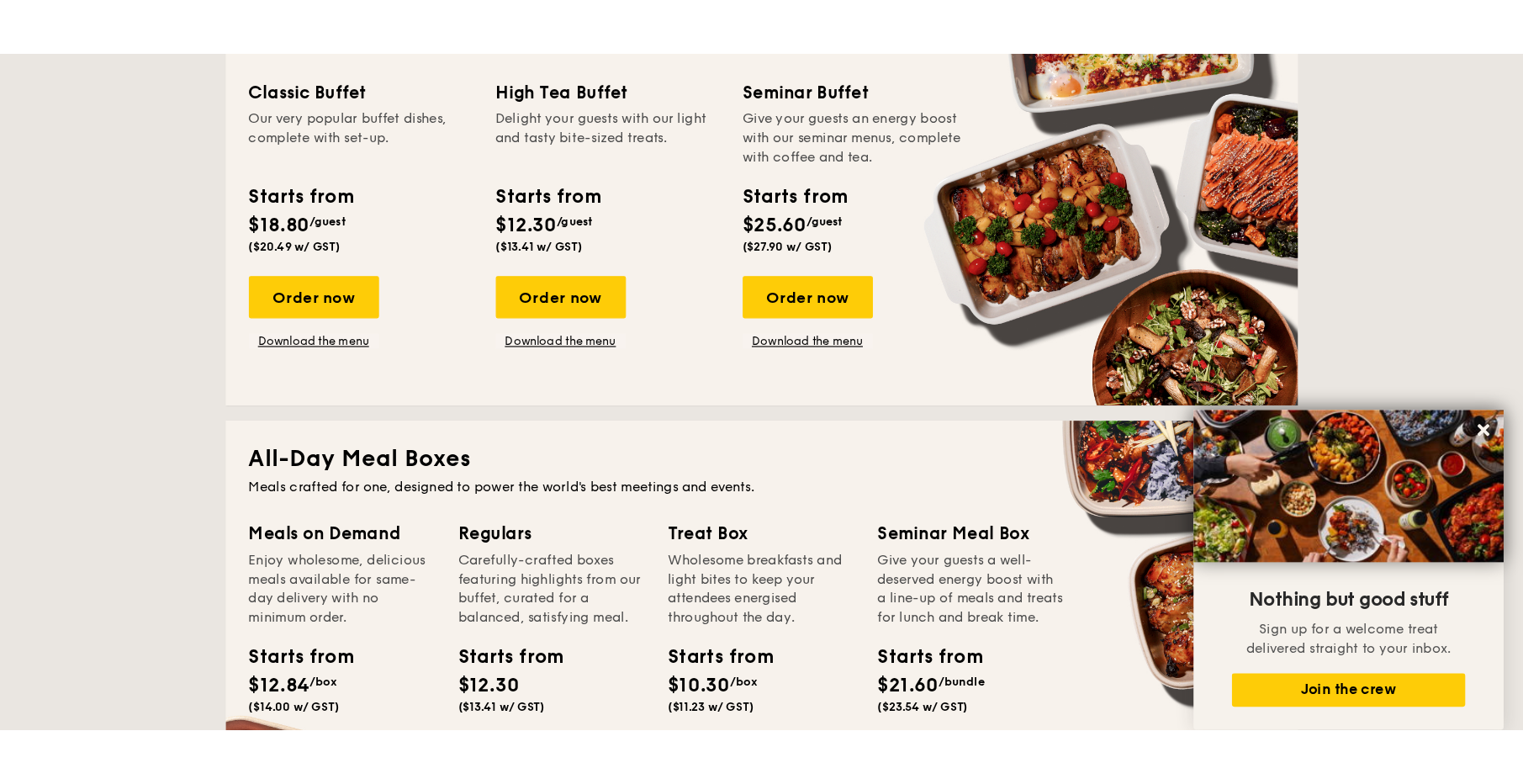
scroll to position [812, 0]
